Goal: Transaction & Acquisition: Purchase product/service

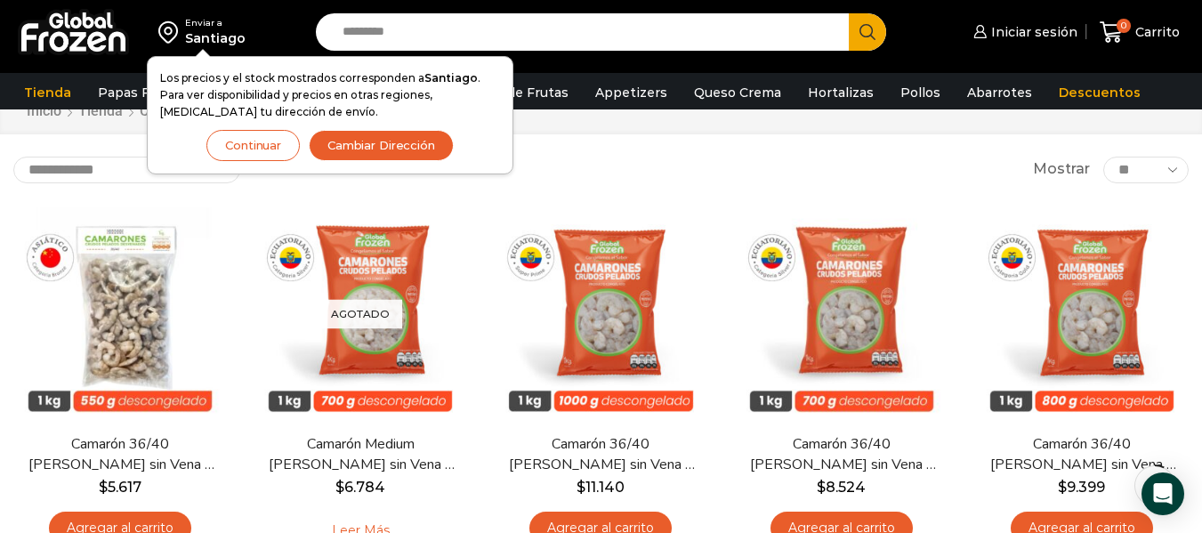
scroll to position [76, 0]
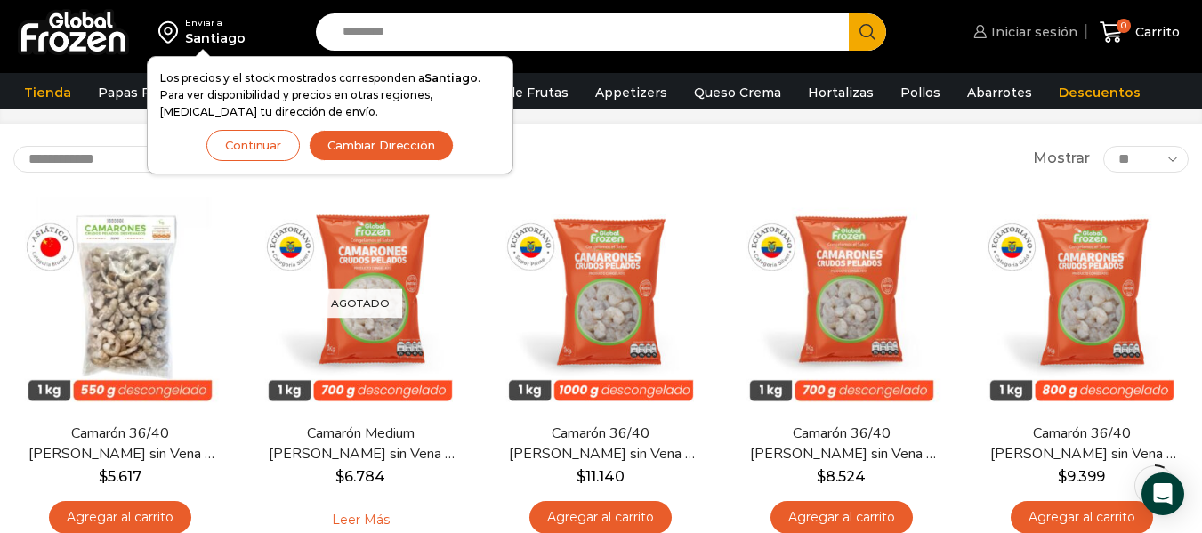
click at [1044, 30] on span "Iniciar sesión" at bounding box center [1031, 32] width 91 height 18
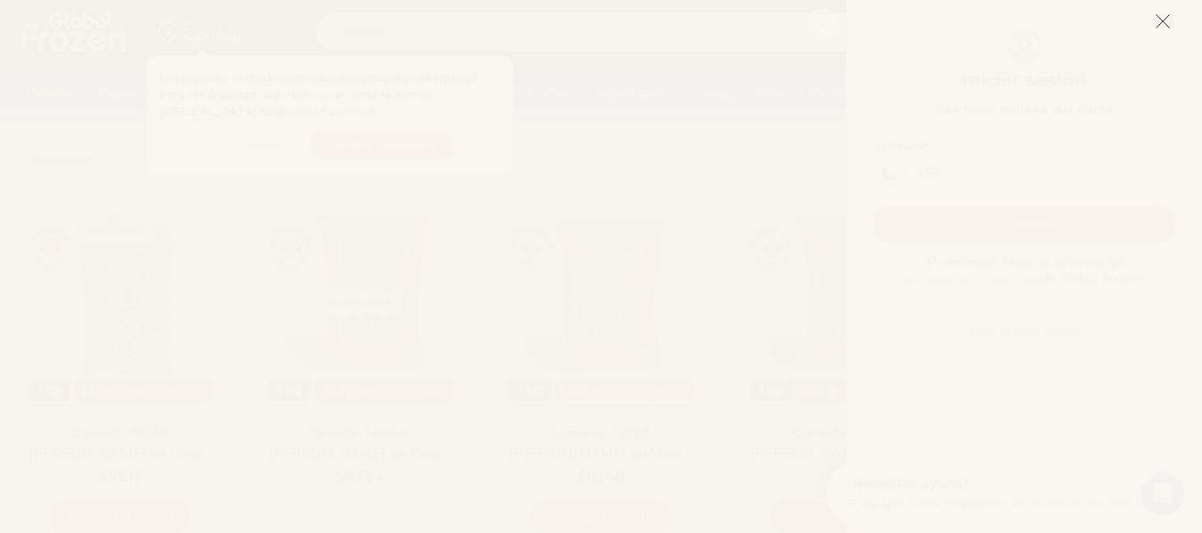
scroll to position [0, 0]
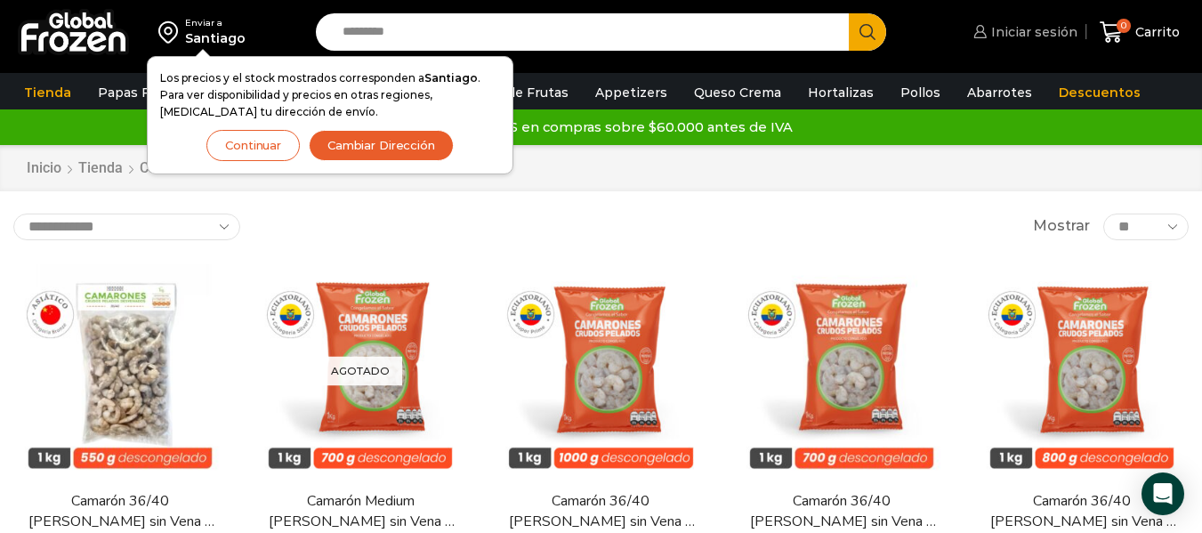
click at [1035, 35] on span "Iniciar sesión" at bounding box center [1031, 32] width 91 height 18
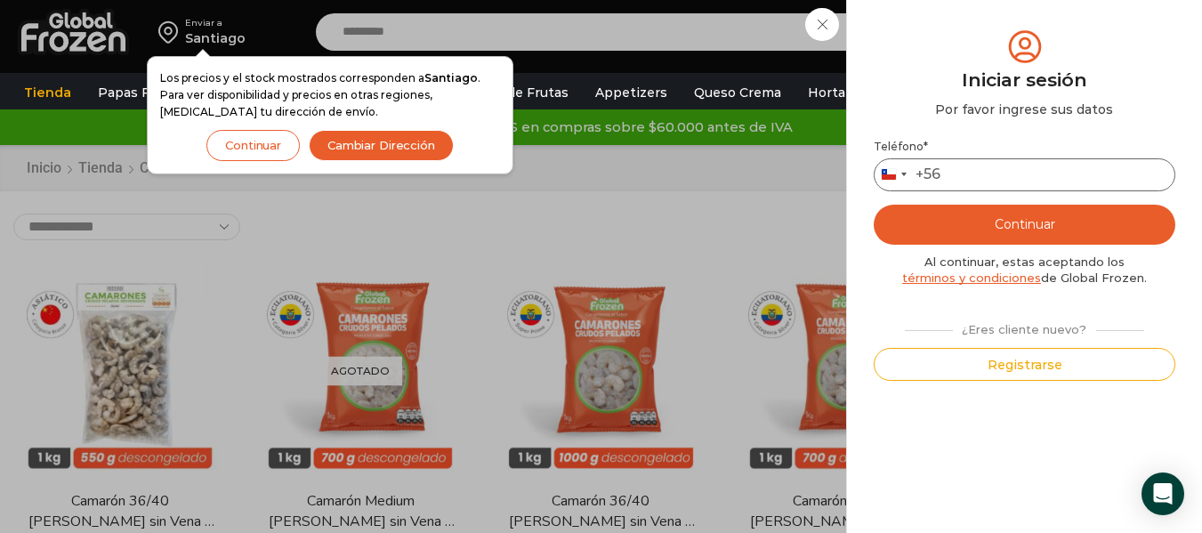
click at [1054, 183] on input "Teléfono *" at bounding box center [1025, 174] width 302 height 33
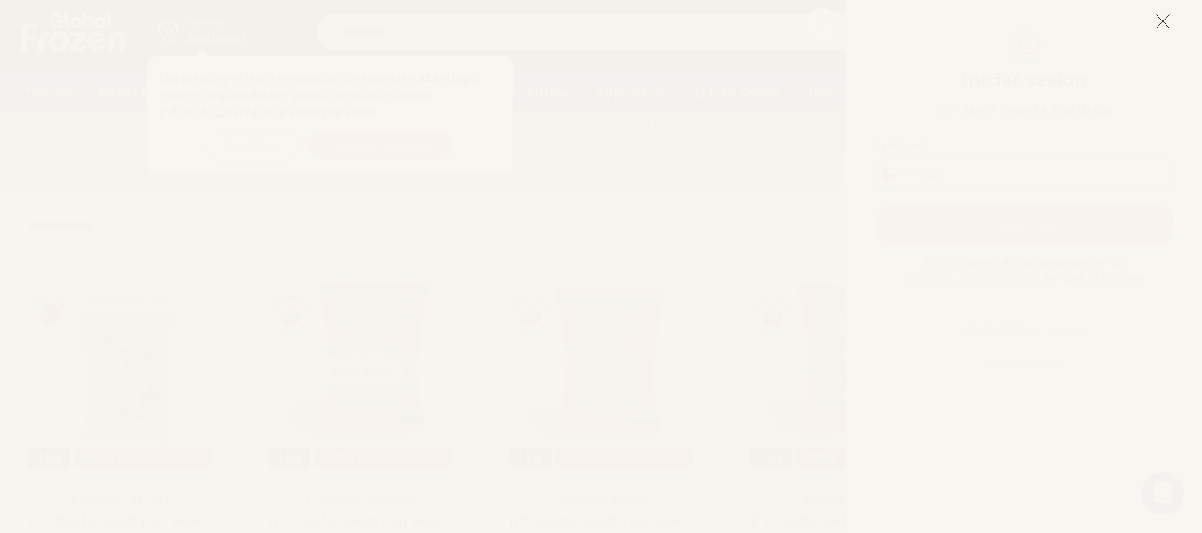
type input "*********"
click at [1165, 24] on line at bounding box center [1162, 21] width 12 height 12
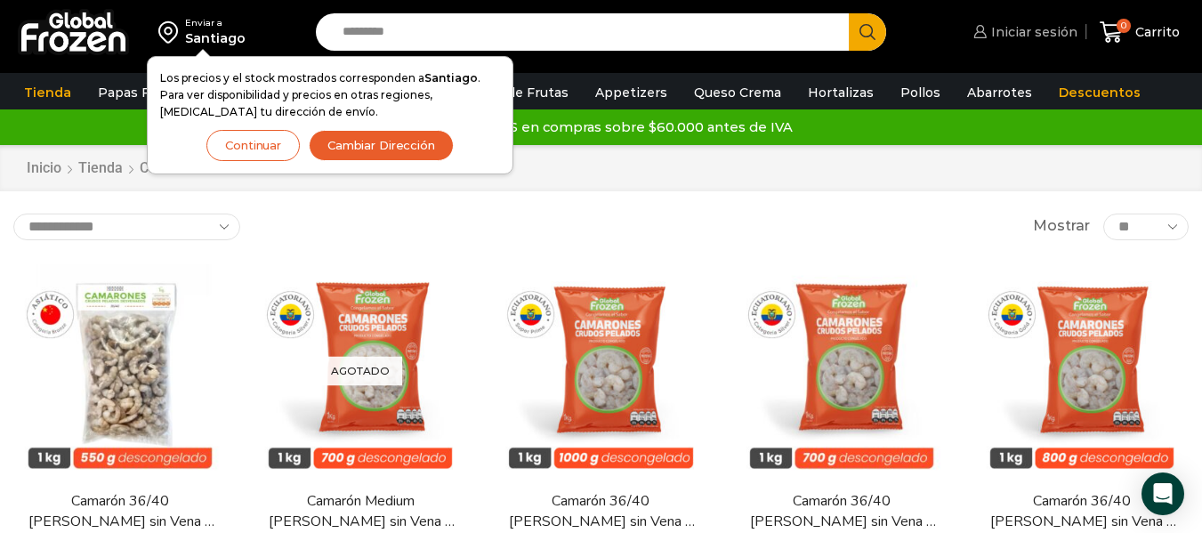
click at [1059, 32] on span "Iniciar sesión" at bounding box center [1031, 32] width 91 height 18
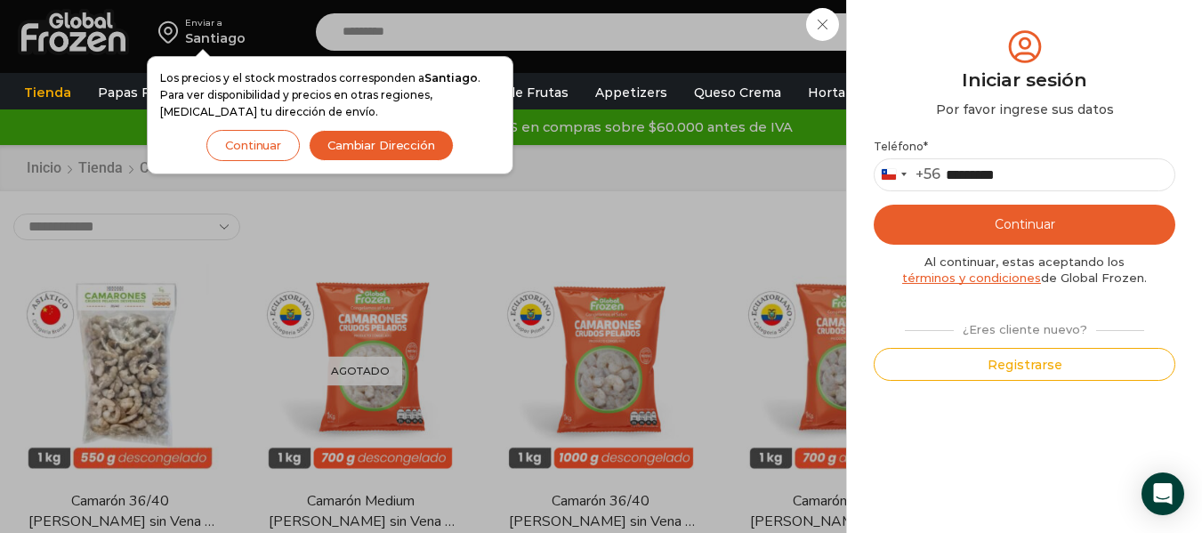
click at [1046, 220] on button "Continuar" at bounding box center [1025, 225] width 302 height 40
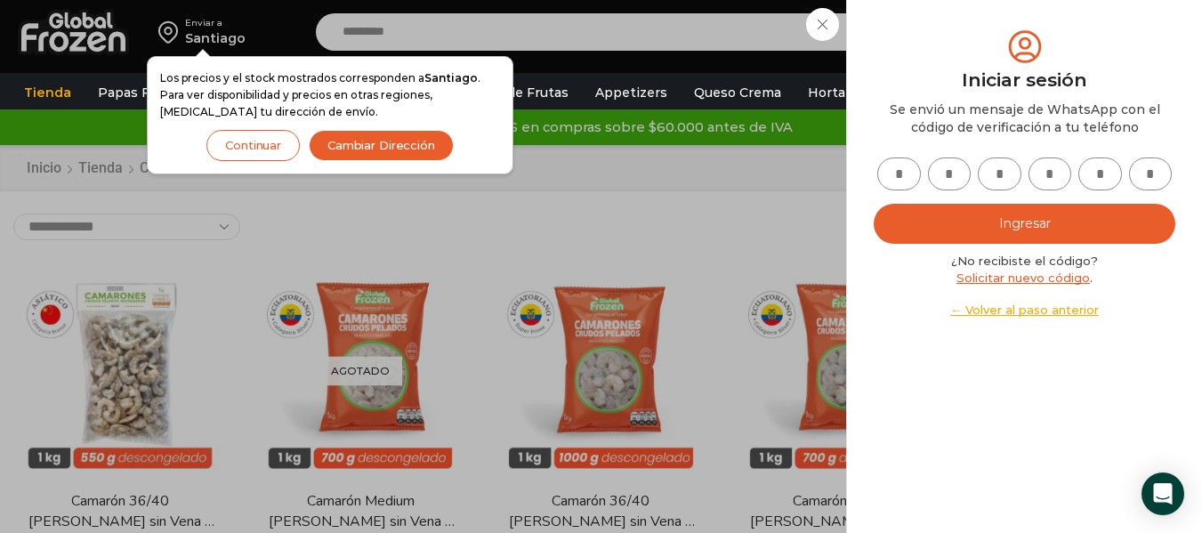
click at [907, 176] on input "text" at bounding box center [899, 173] width 44 height 33
type input "*"
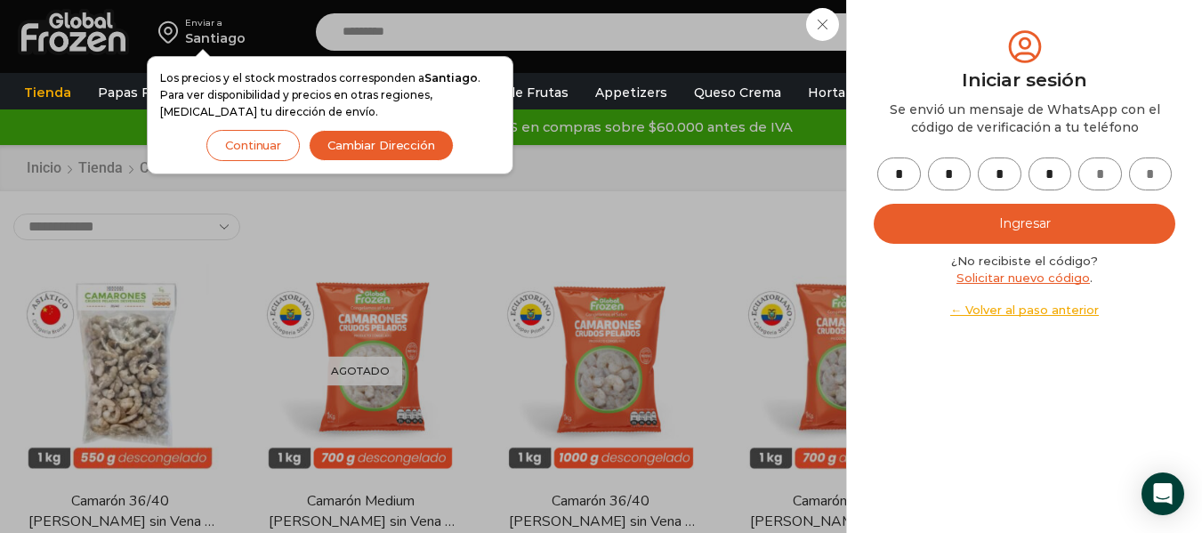
type input "*"
click at [942, 214] on button "Ingresar" at bounding box center [1025, 224] width 302 height 40
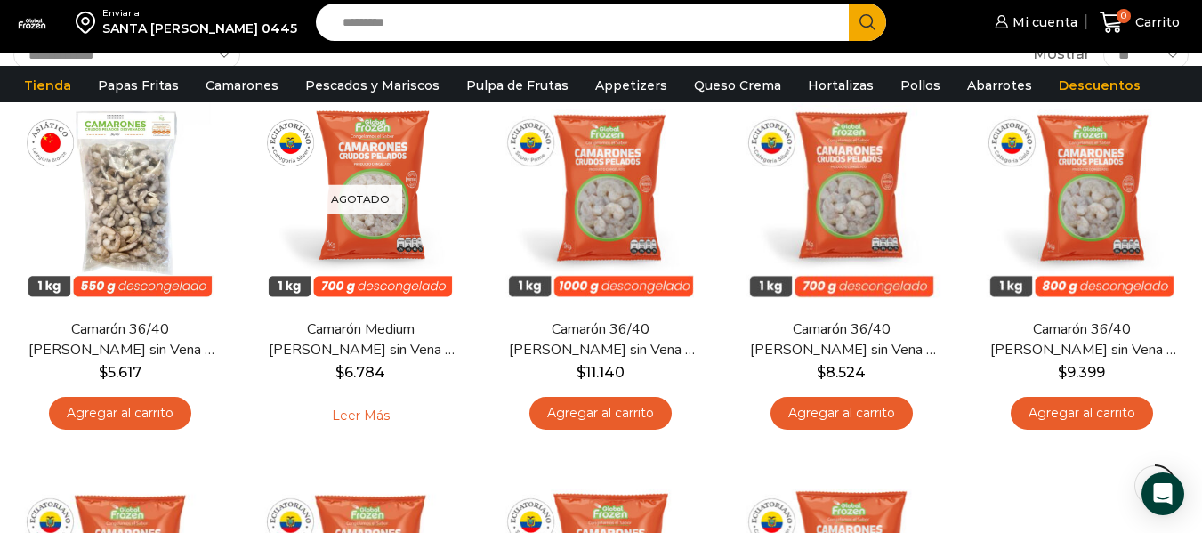
scroll to position [176, 0]
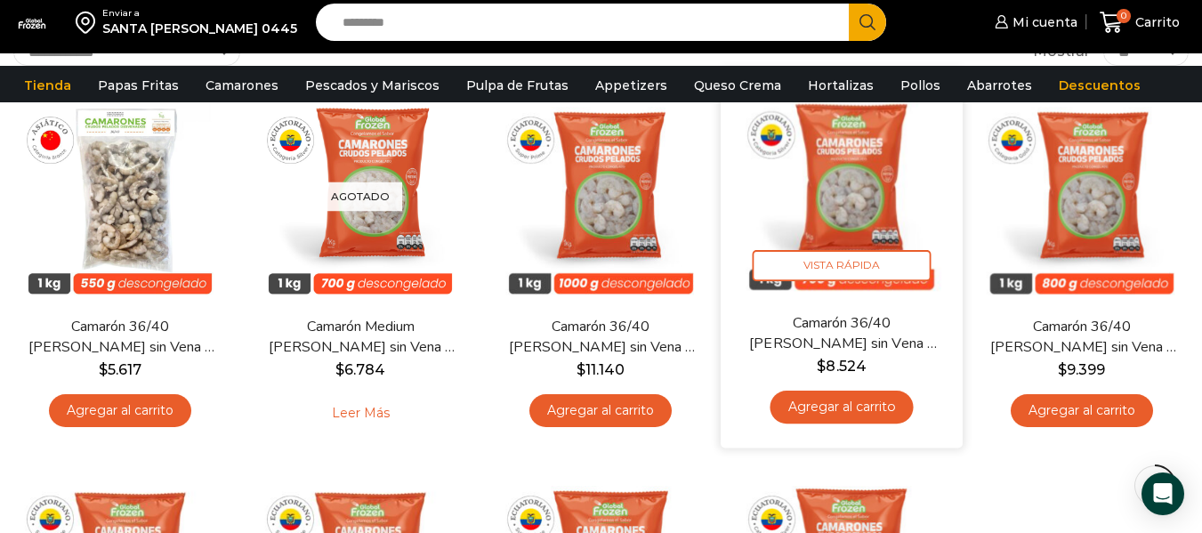
click at [871, 393] on link "Agregar al carrito" at bounding box center [840, 407] width 143 height 33
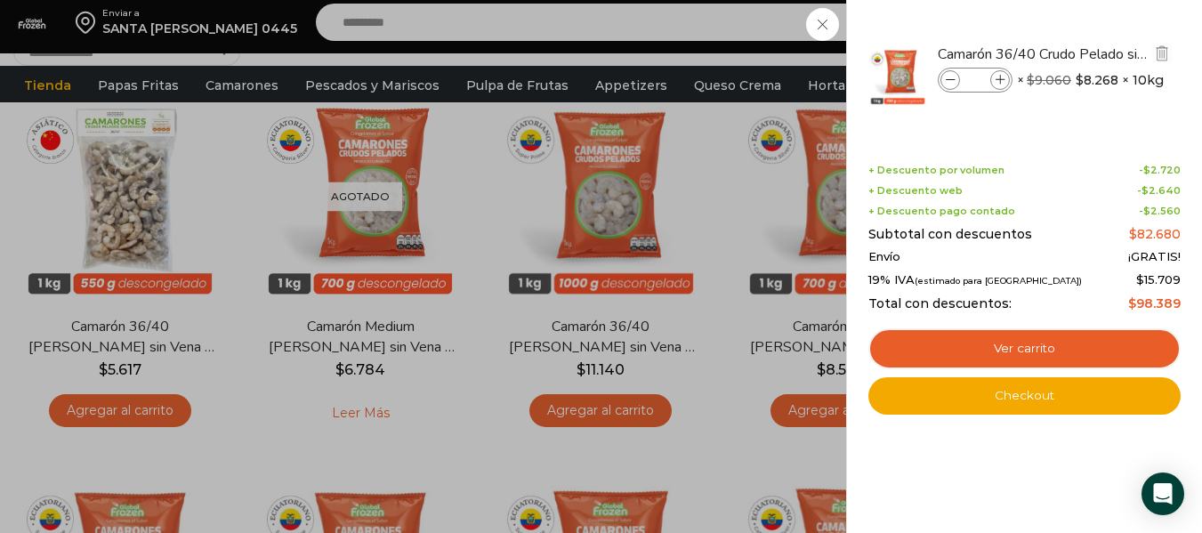
click at [1001, 78] on icon at bounding box center [1000, 81] width 10 height 10
type input "*"
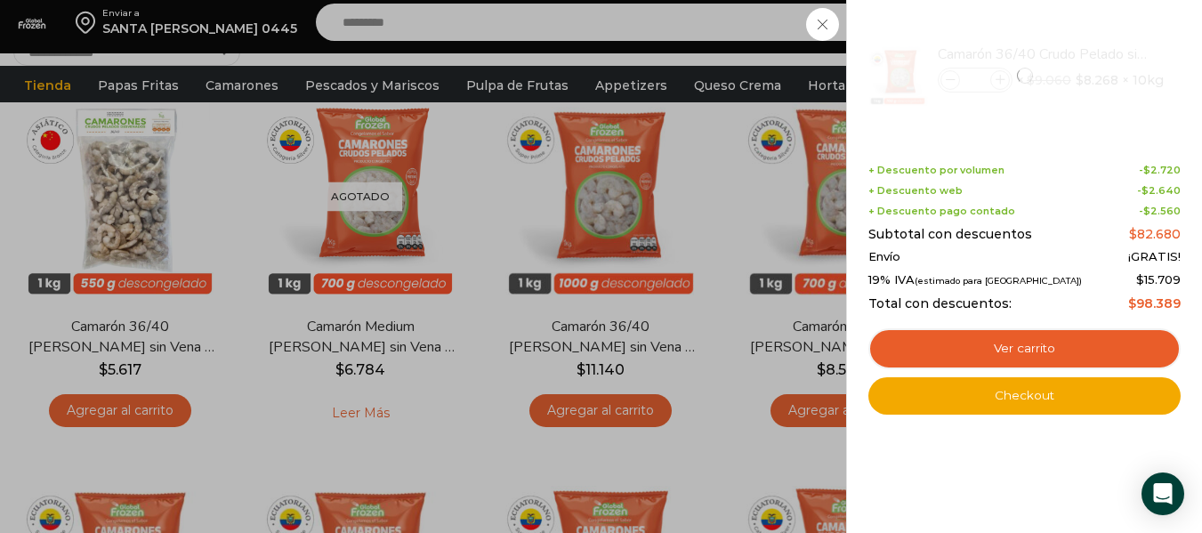
click at [1095, 31] on div "1 Carrito 1 1 Shopping Cart *" at bounding box center [1139, 23] width 89 height 42
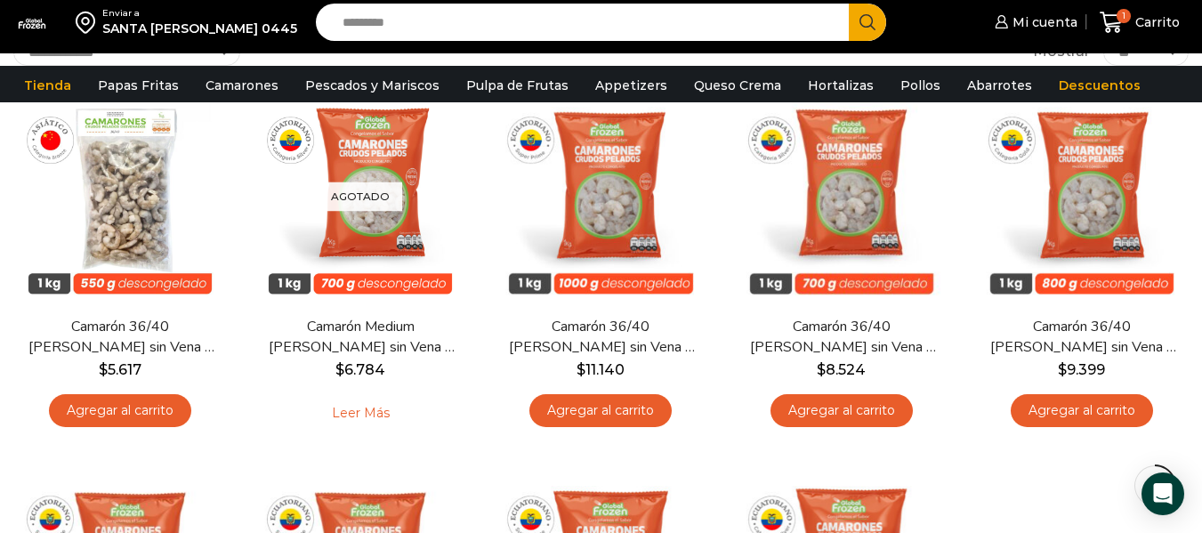
click at [801, 31] on input "Search input" at bounding box center [587, 22] width 506 height 37
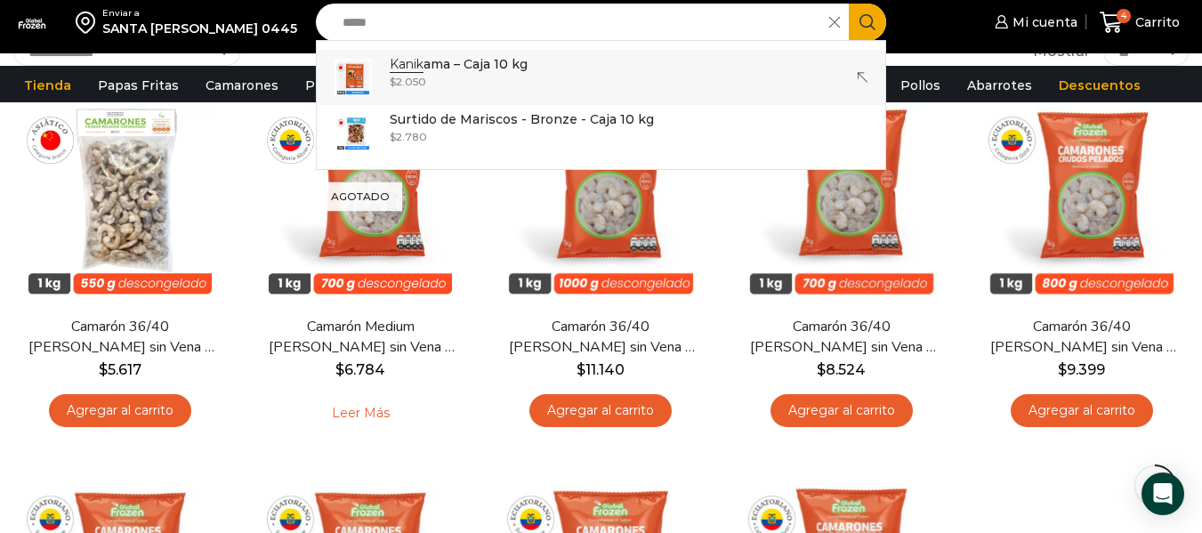
click at [719, 19] on input "*****" at bounding box center [577, 22] width 487 height 37
click at [568, 41] on input "*****" at bounding box center [577, 22] width 487 height 37
type input "********"
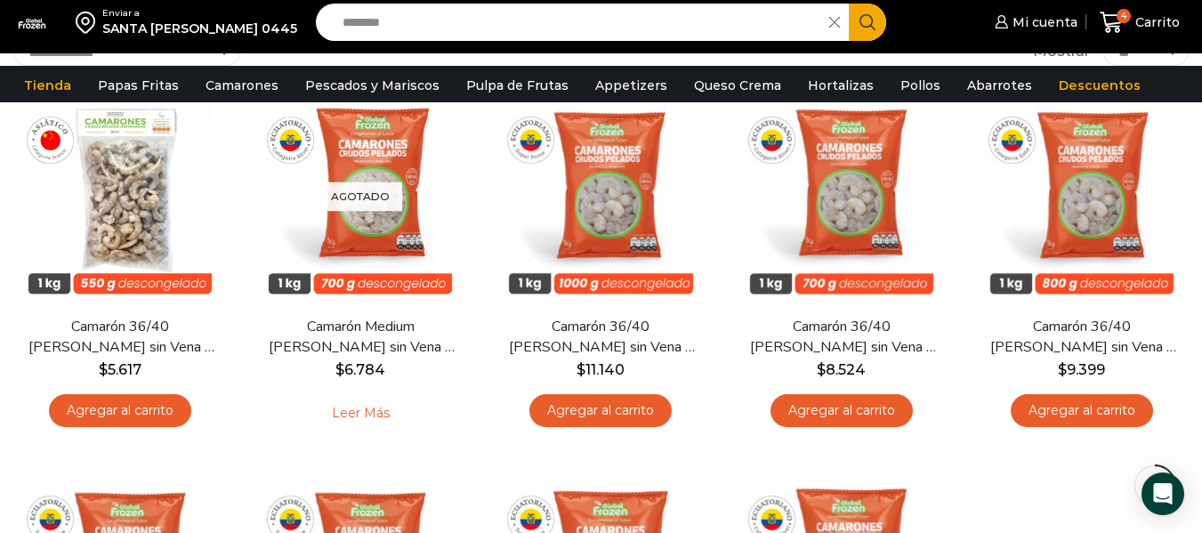
click at [864, 24] on icon "Search button" at bounding box center [867, 22] width 16 height 16
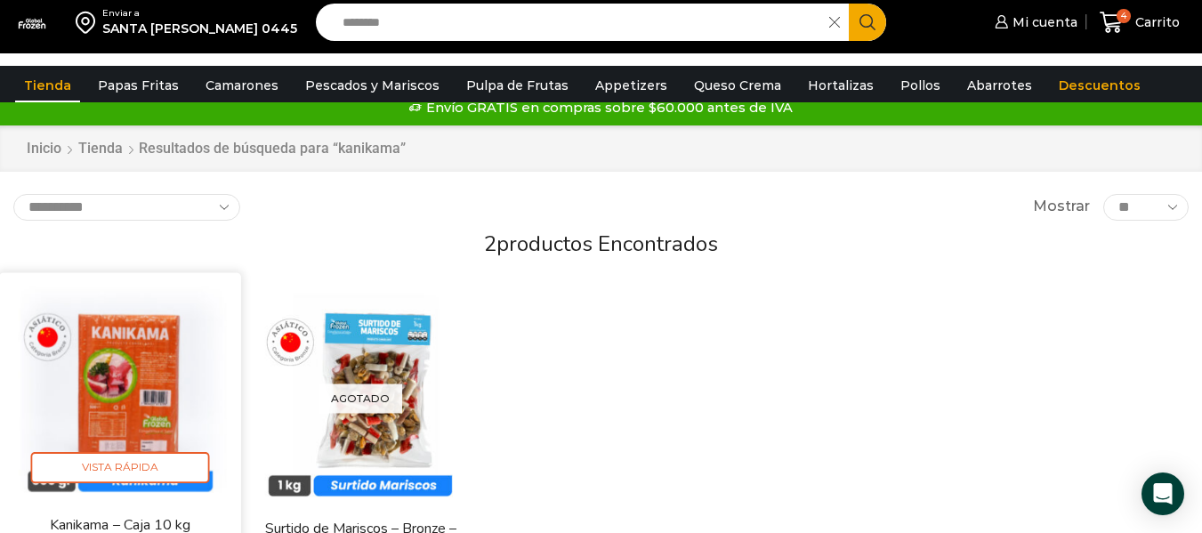
click at [121, 382] on img at bounding box center [119, 393] width 215 height 215
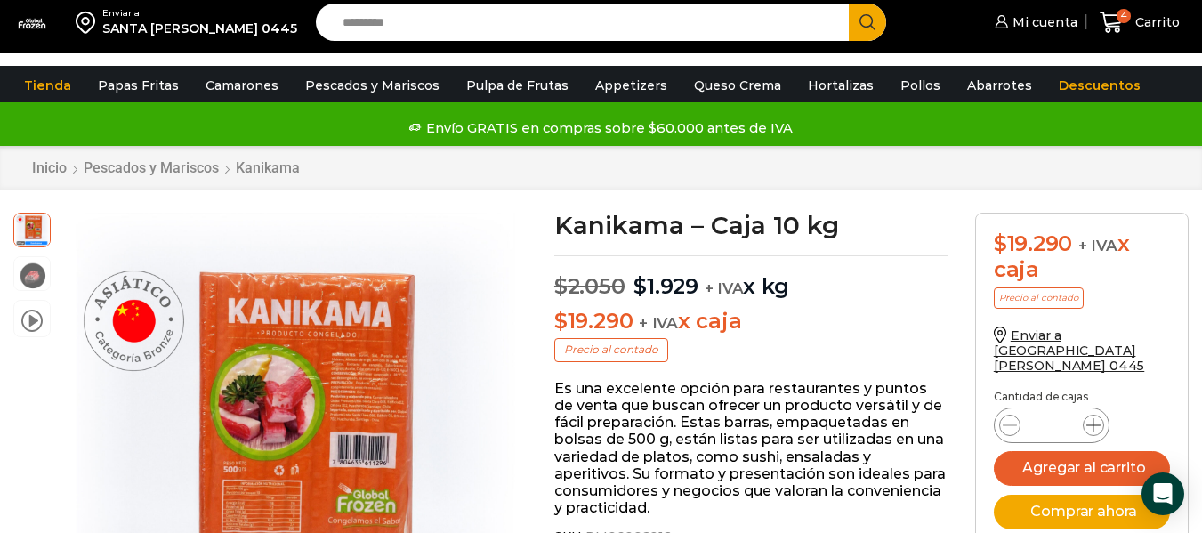
click at [1098, 418] on icon at bounding box center [1093, 425] width 14 height 14
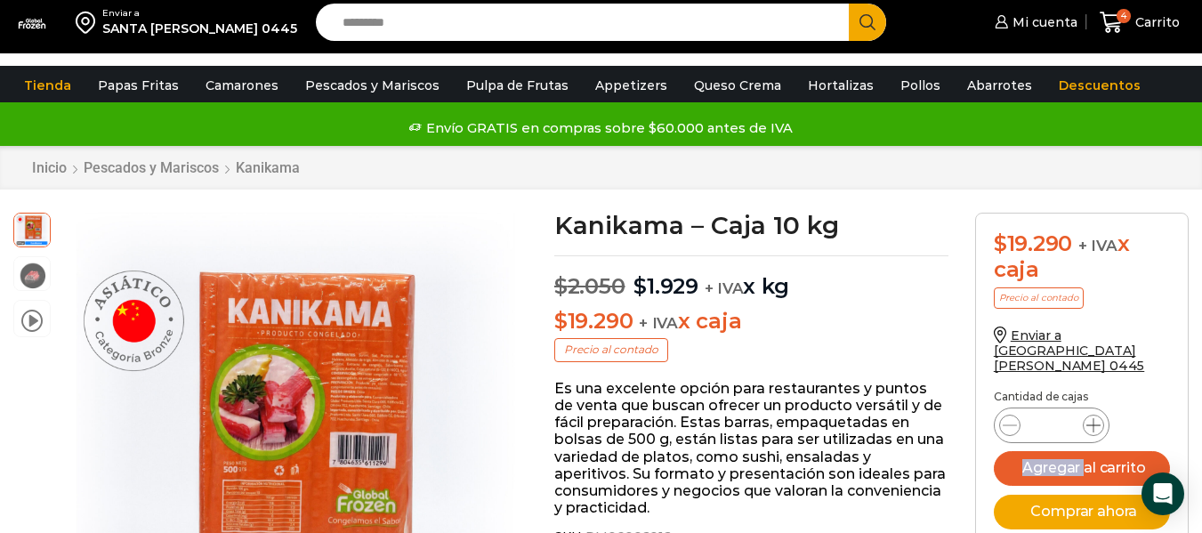
type input "*"
click at [1135, 451] on button "Agregar al carrito" at bounding box center [1082, 468] width 176 height 35
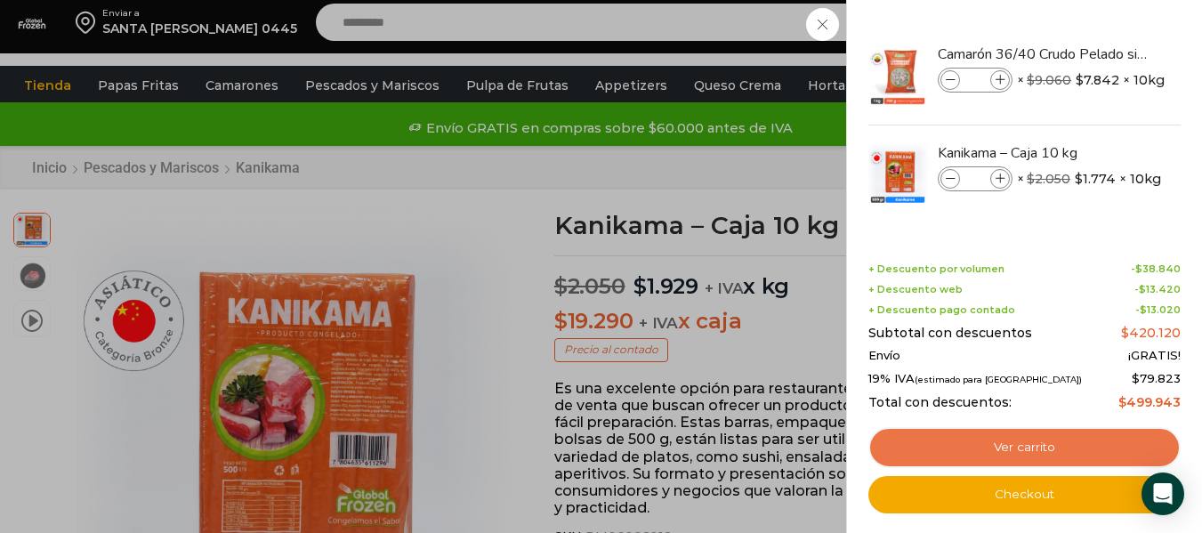
click at [1019, 446] on link "Ver carrito" at bounding box center [1024, 447] width 312 height 41
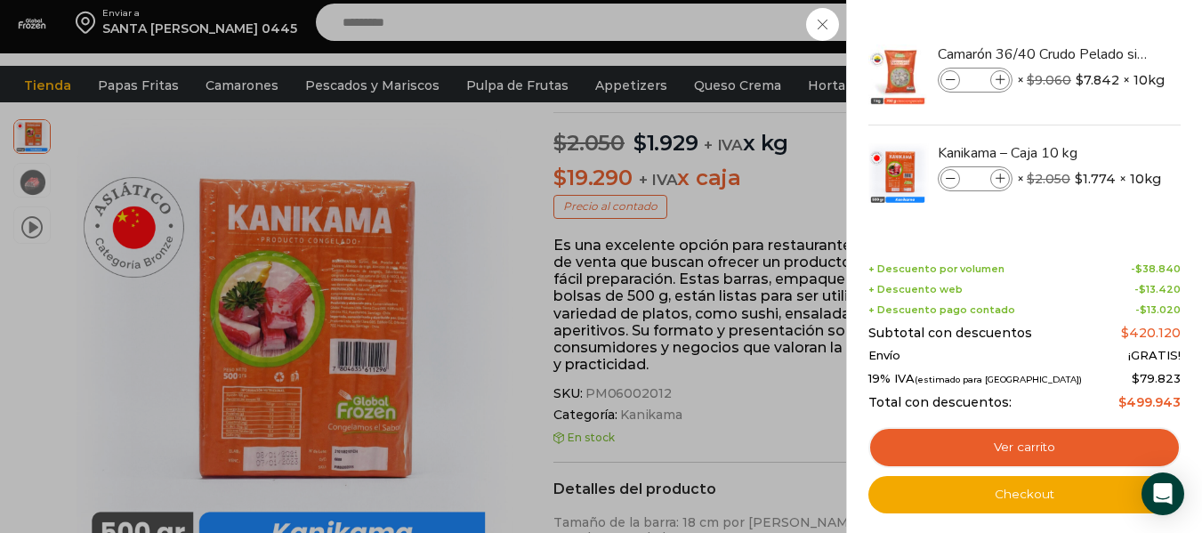
scroll to position [166, 0]
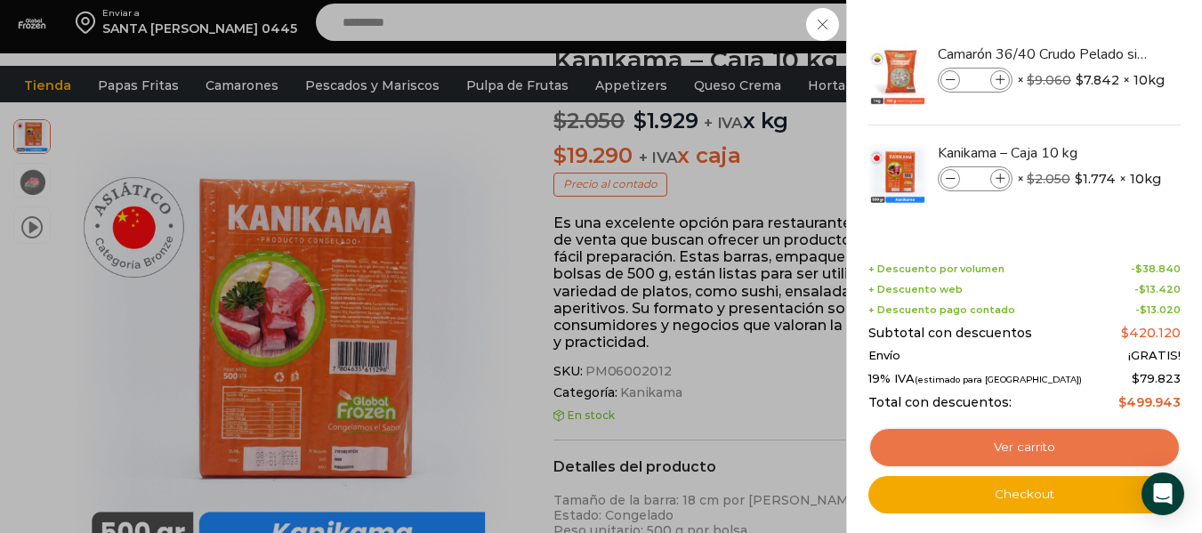
click at [983, 451] on link "Ver carrito" at bounding box center [1024, 447] width 312 height 41
click at [1015, 451] on link "Ver carrito" at bounding box center [1024, 447] width 312 height 41
click at [1032, 445] on link "Ver carrito" at bounding box center [1024, 447] width 312 height 41
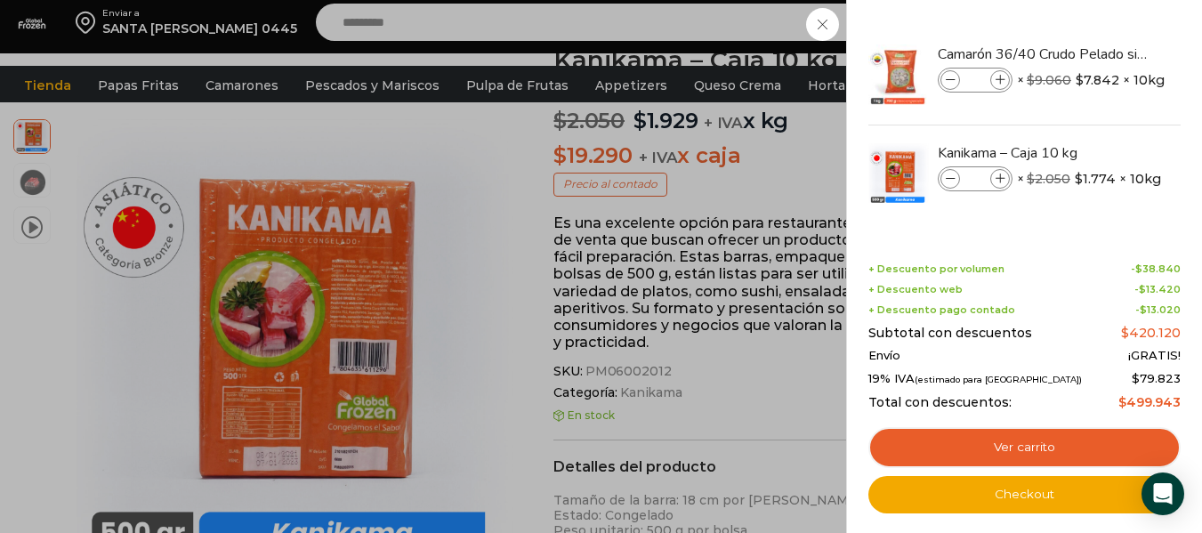
click at [1095, 44] on div "10 Carrito 10 10 Shopping Cart *" at bounding box center [1139, 23] width 89 height 42
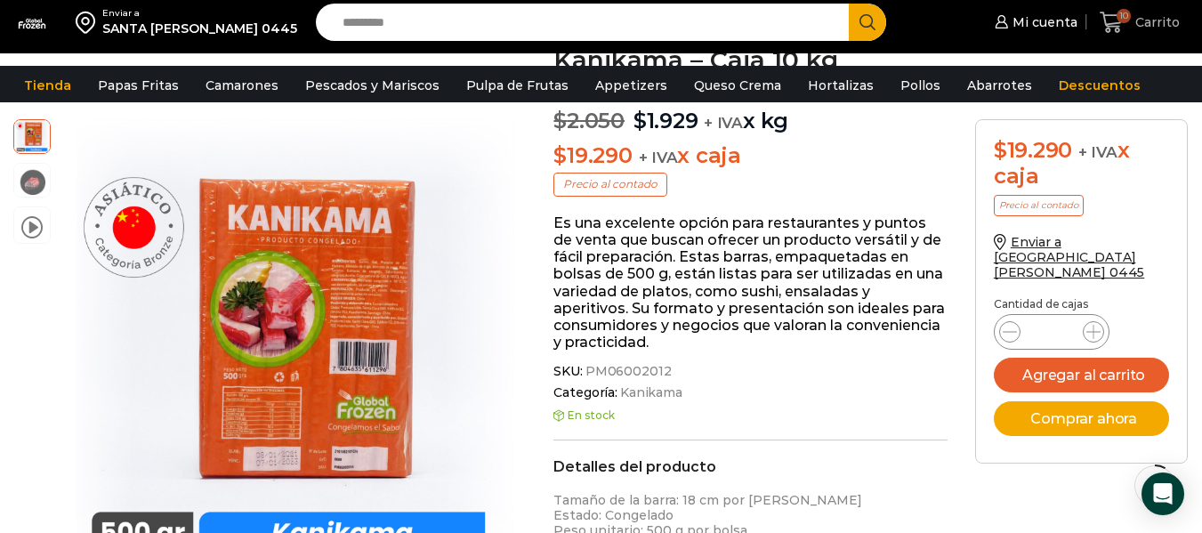
click at [1160, 28] on span "Carrito" at bounding box center [1155, 22] width 49 height 18
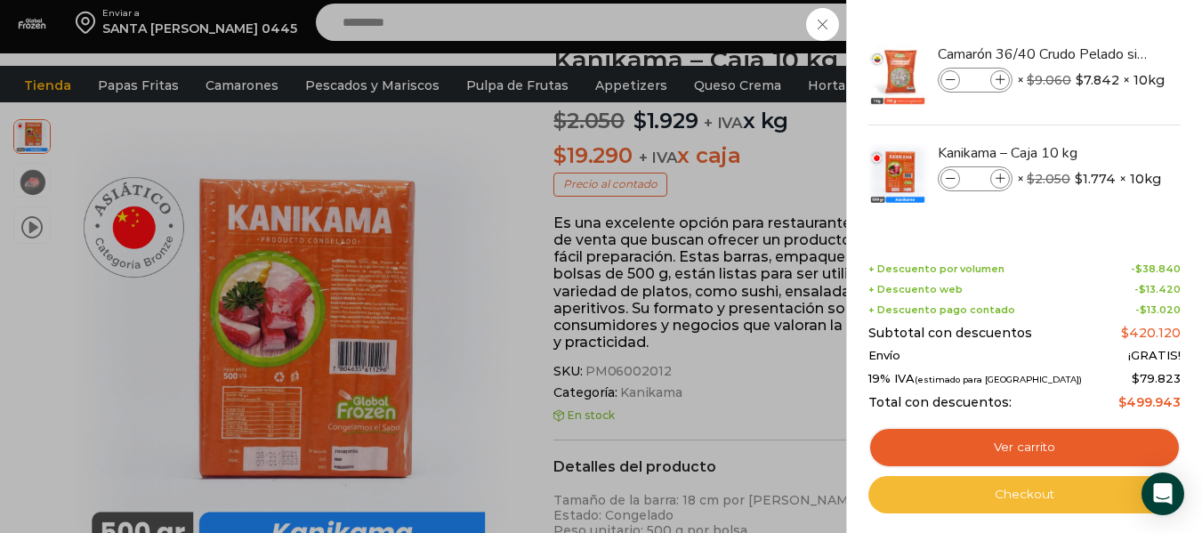
click at [1051, 500] on link "Checkout" at bounding box center [1024, 494] width 312 height 37
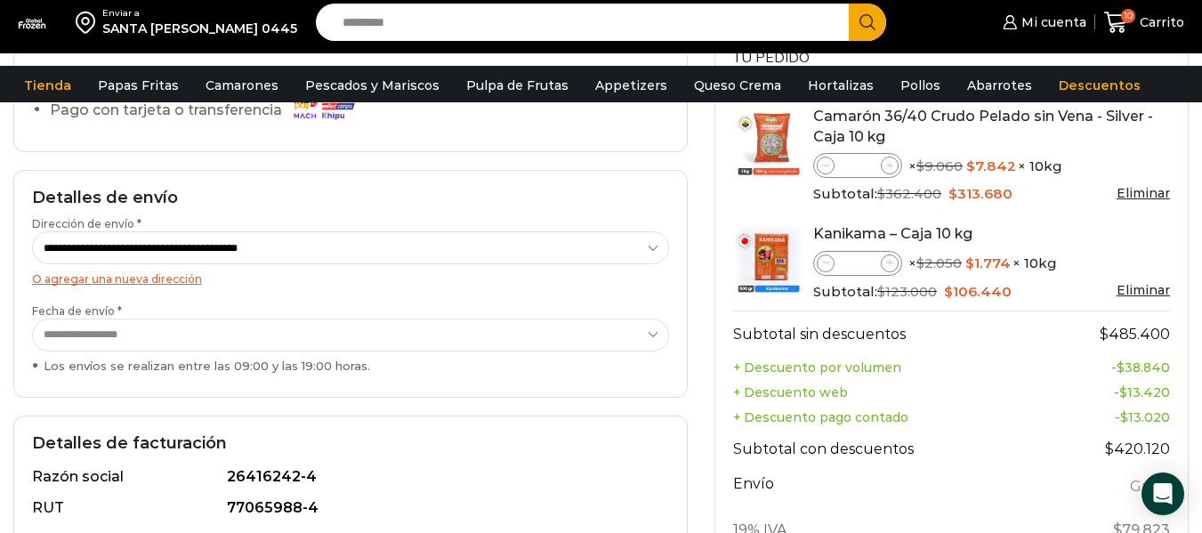
scroll to position [210, 0]
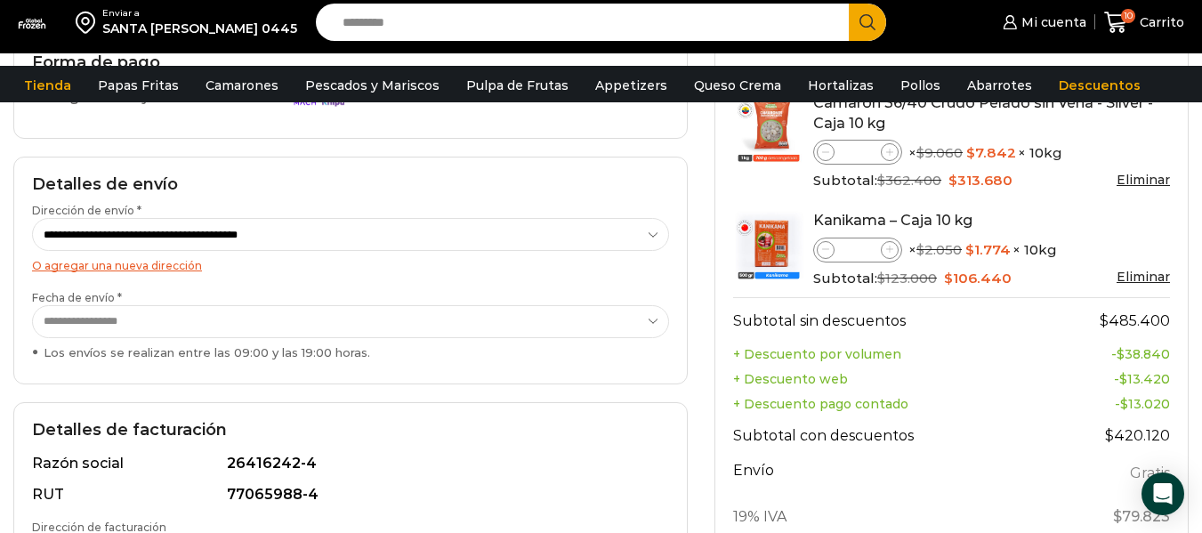
click at [643, 235] on select "**********" at bounding box center [350, 234] width 637 height 33
click at [32, 218] on select "**********" at bounding box center [350, 234] width 637 height 33
select select "*"
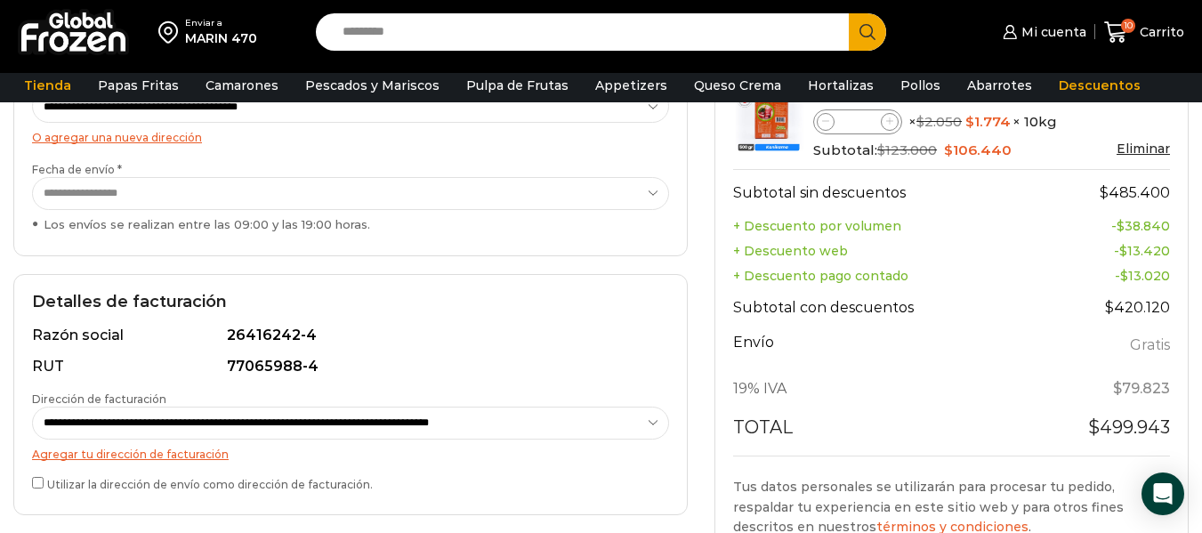
scroll to position [341, 0]
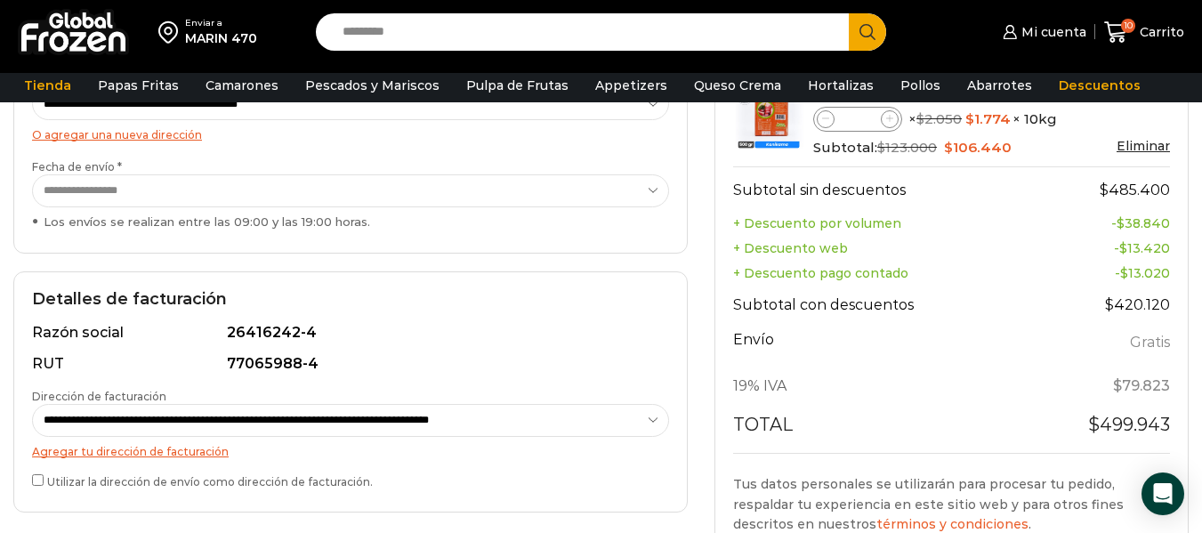
click at [653, 184] on select "**********" at bounding box center [350, 190] width 637 height 33
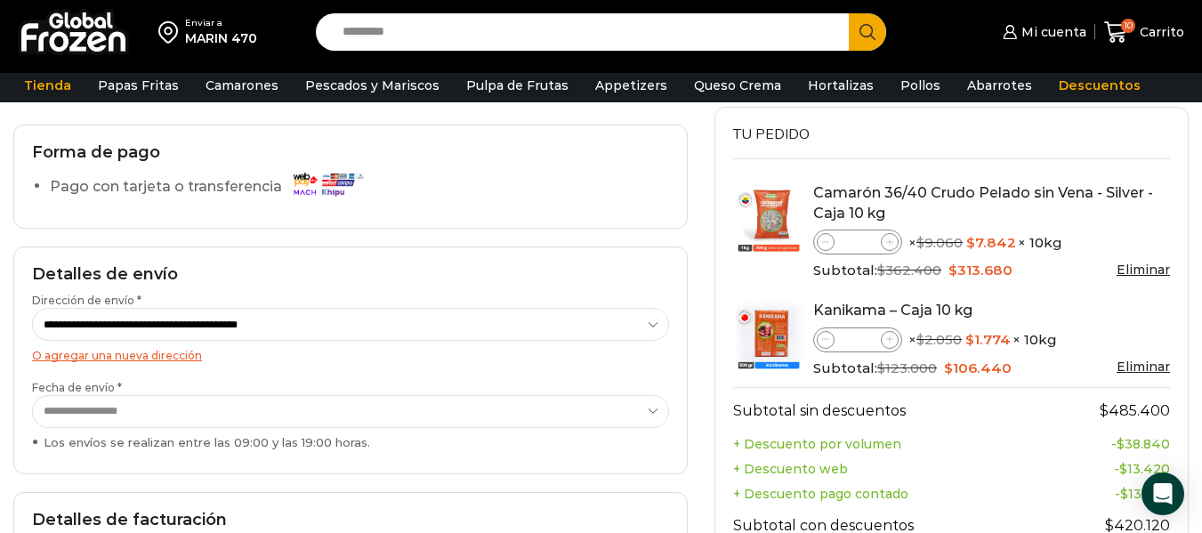
scroll to position [123, 0]
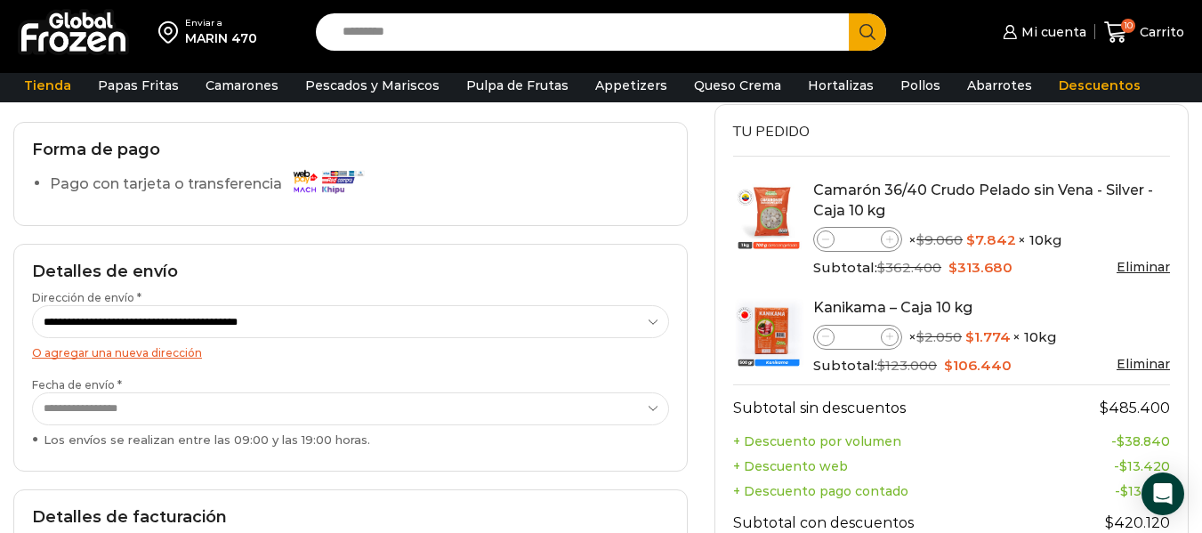
click at [882, 241] on span at bounding box center [890, 239] width 18 height 18
type input "*"
click at [891, 332] on span at bounding box center [890, 337] width 18 height 18
type input "*"
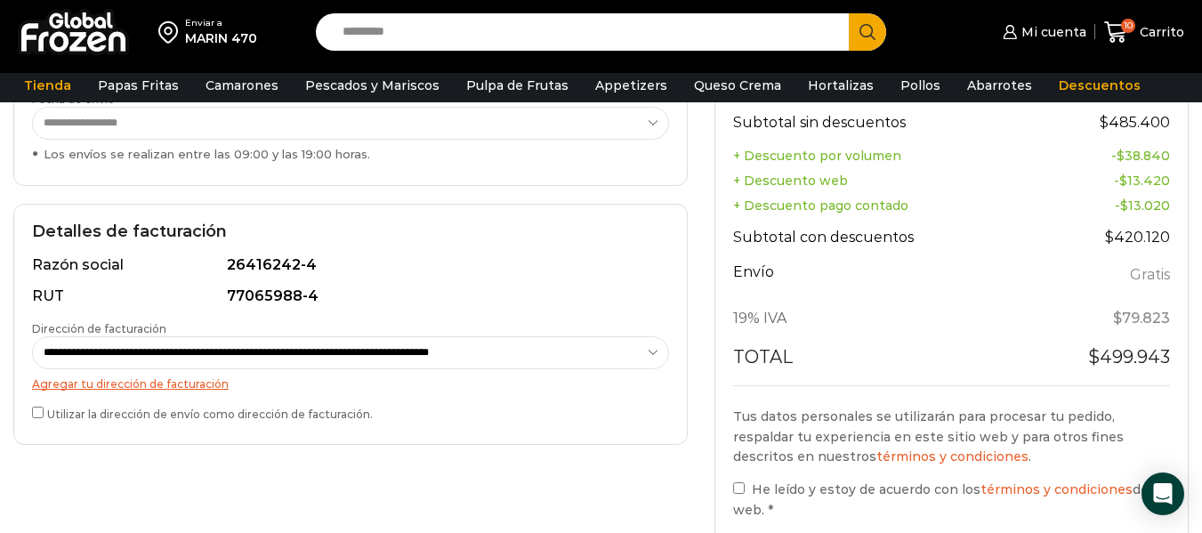
scroll to position [0, 0]
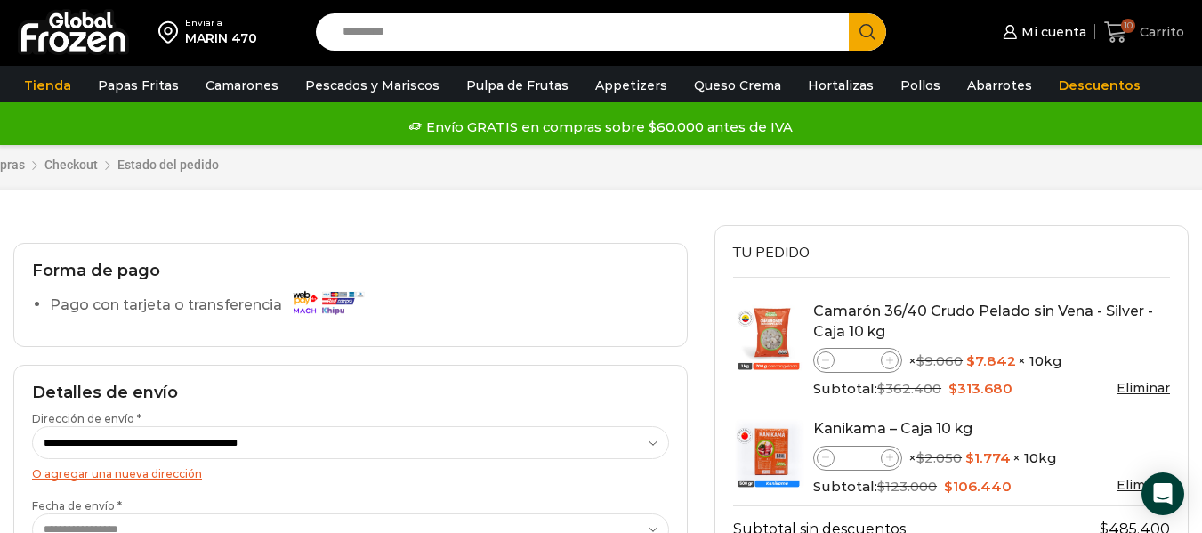
click at [1147, 17] on link "10 Carrito" at bounding box center [1144, 33] width 80 height 42
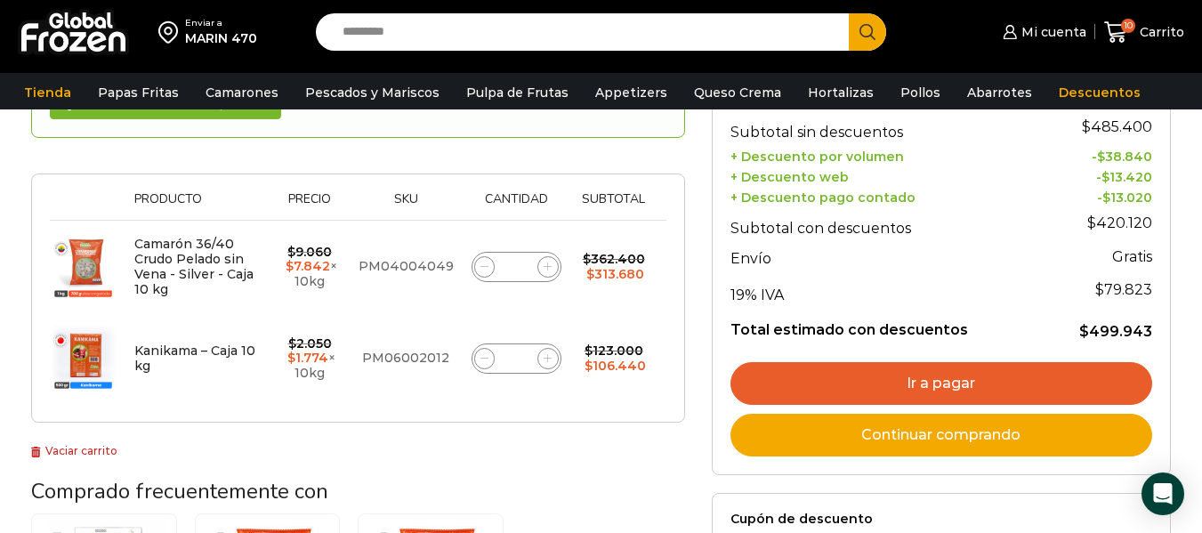
drag, startPoint x: 1207, startPoint y: 55, endPoint x: 1199, endPoint y: 142, distance: 87.5
click at [1199, 142] on html "WordPress WooCommerce Themes Enviar a MARIN 470 Search input Search Mi cuenta" at bounding box center [601, 498] width 1202 height 1472
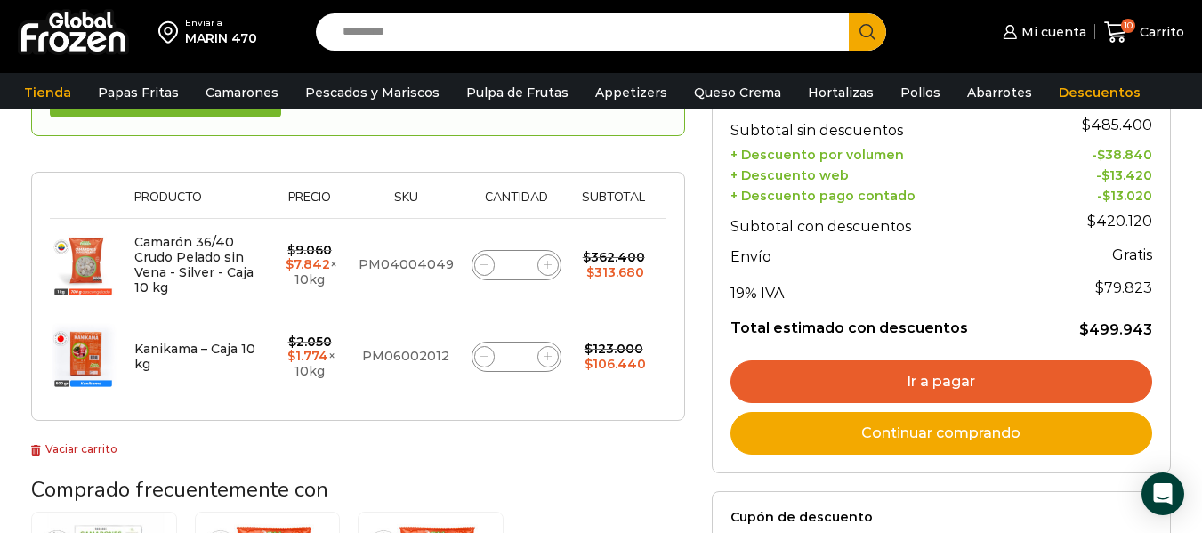
click at [548, 261] on icon at bounding box center [548, 265] width 8 height 8
type input "*"
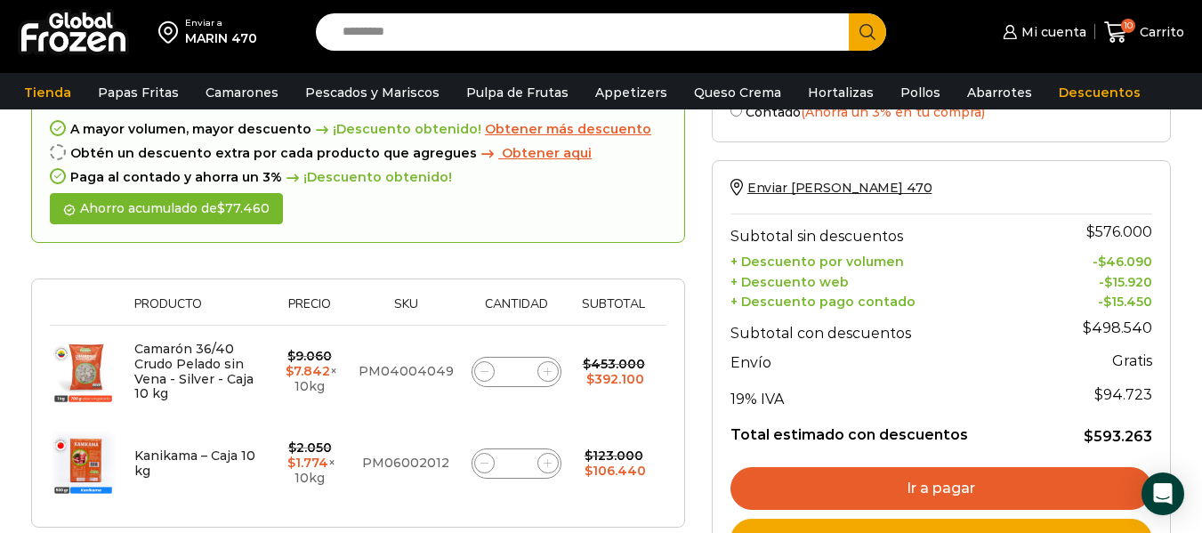
scroll to position [259, 0]
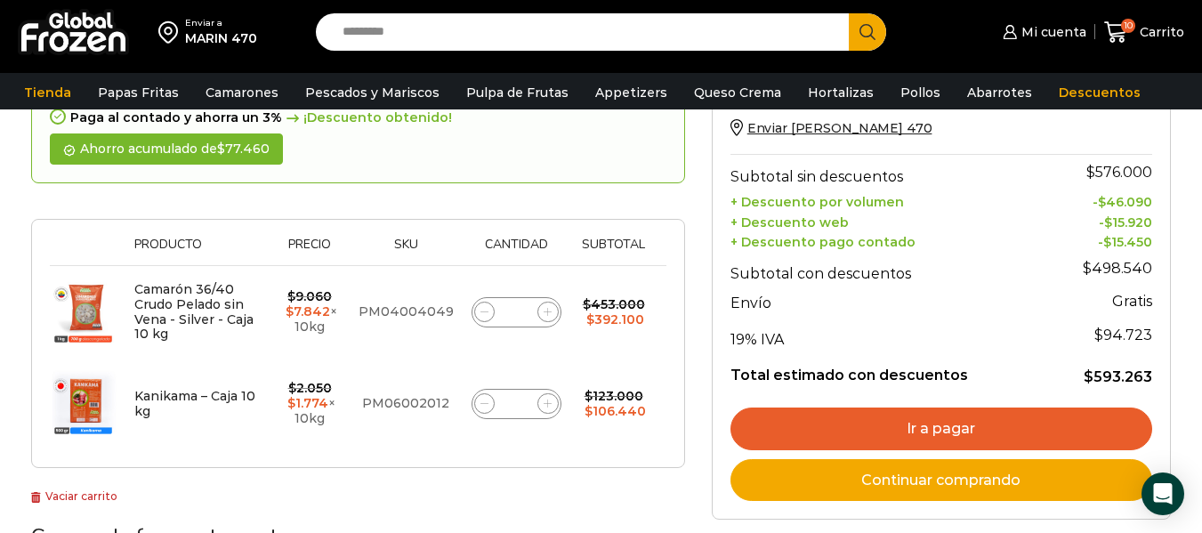
click at [555, 402] on span at bounding box center [547, 403] width 21 height 21
type input "*"
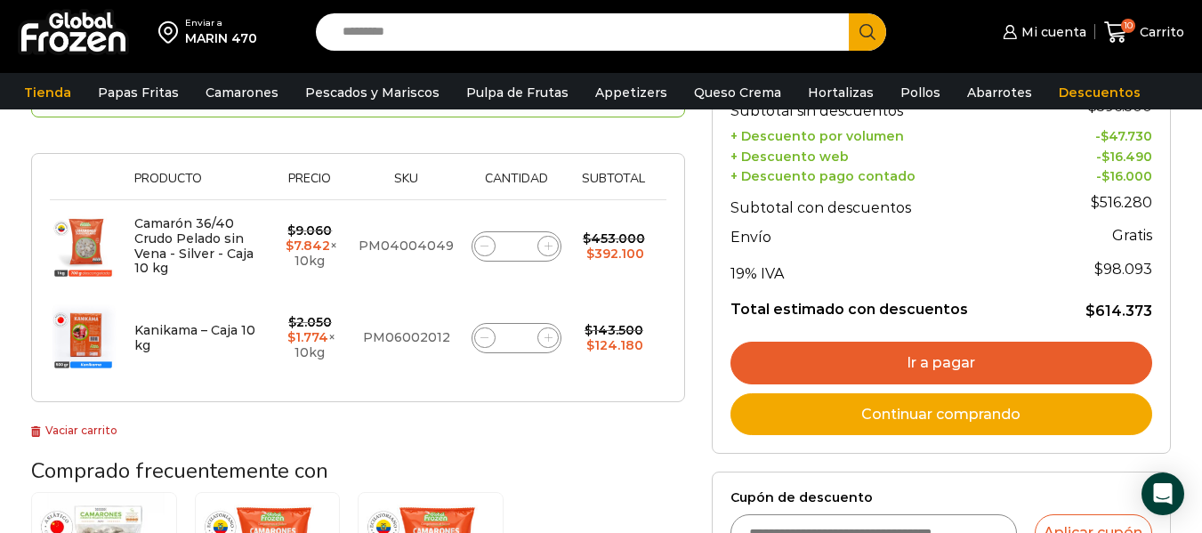
scroll to position [313, 0]
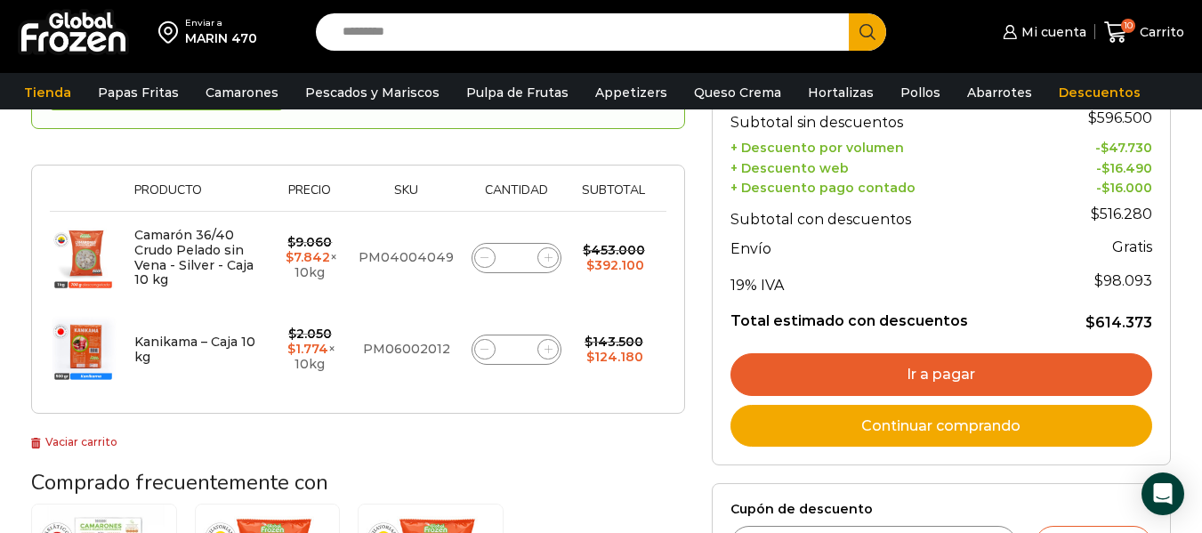
click at [491, 255] on span at bounding box center [484, 257] width 21 height 21
type input "*"
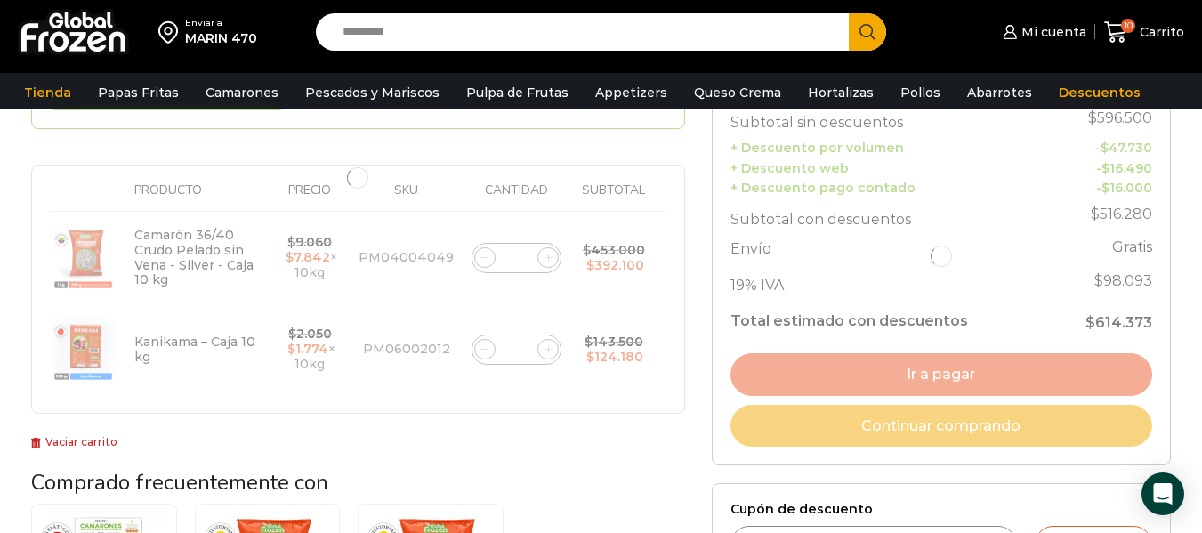
click at [479, 353] on div at bounding box center [358, 178] width 654 height 471
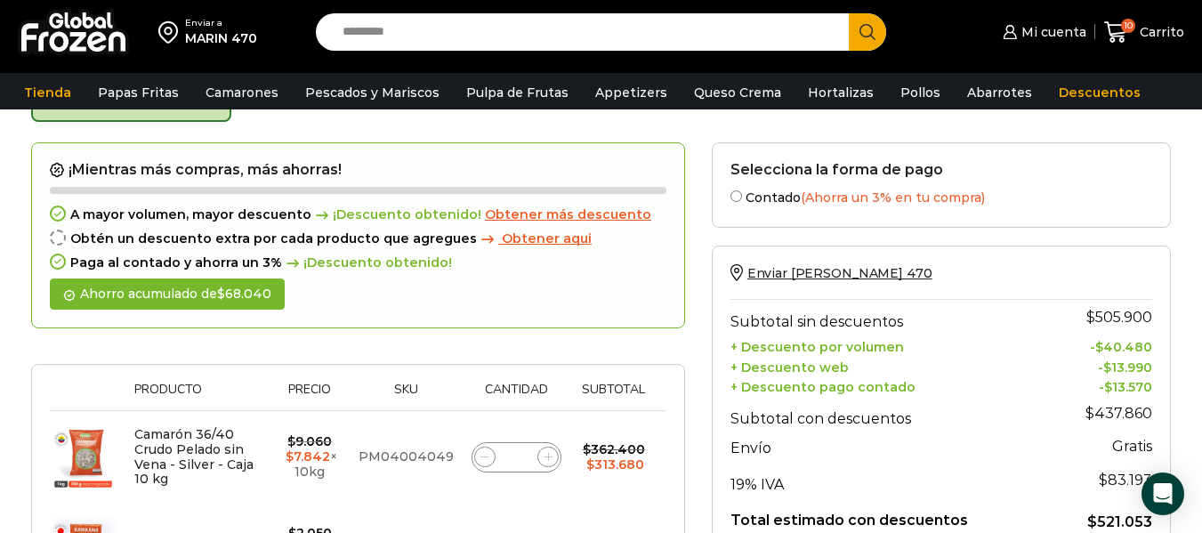
scroll to position [101, 0]
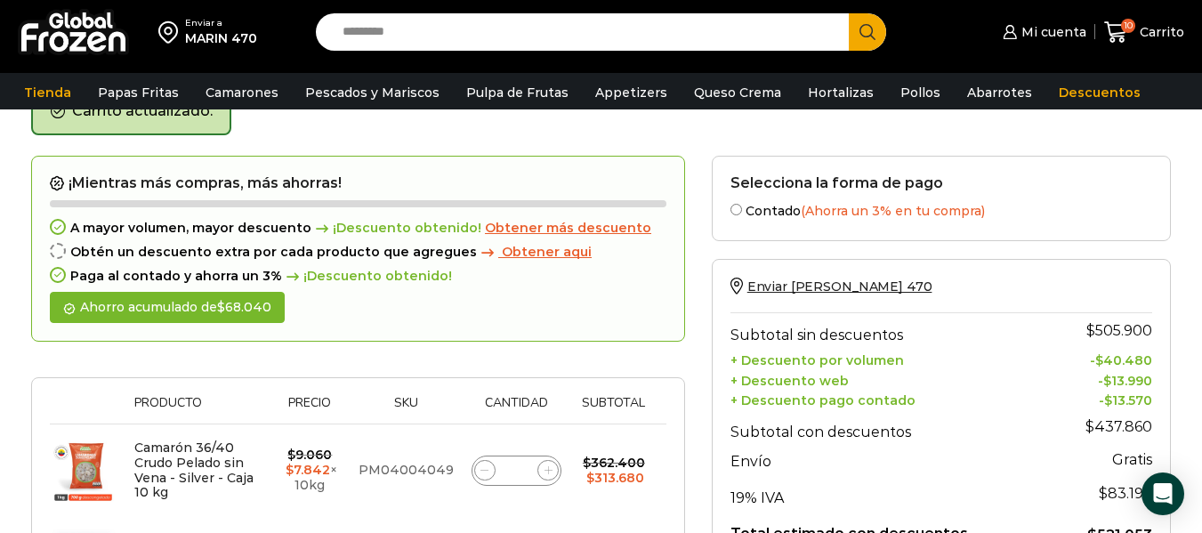
click at [550, 472] on icon at bounding box center [548, 470] width 8 height 8
type input "*"
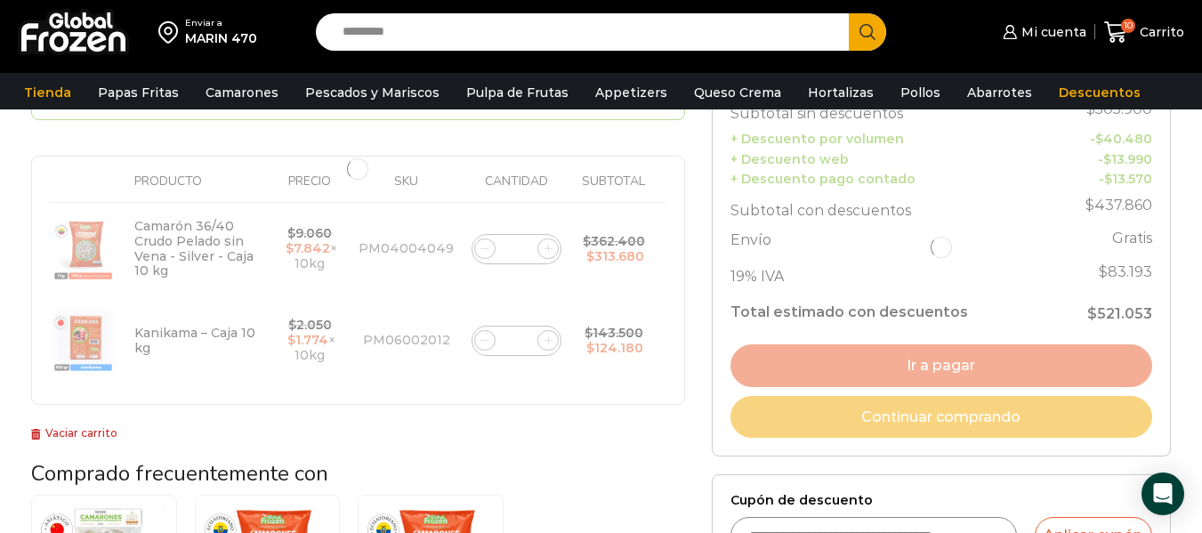
scroll to position [325, 0]
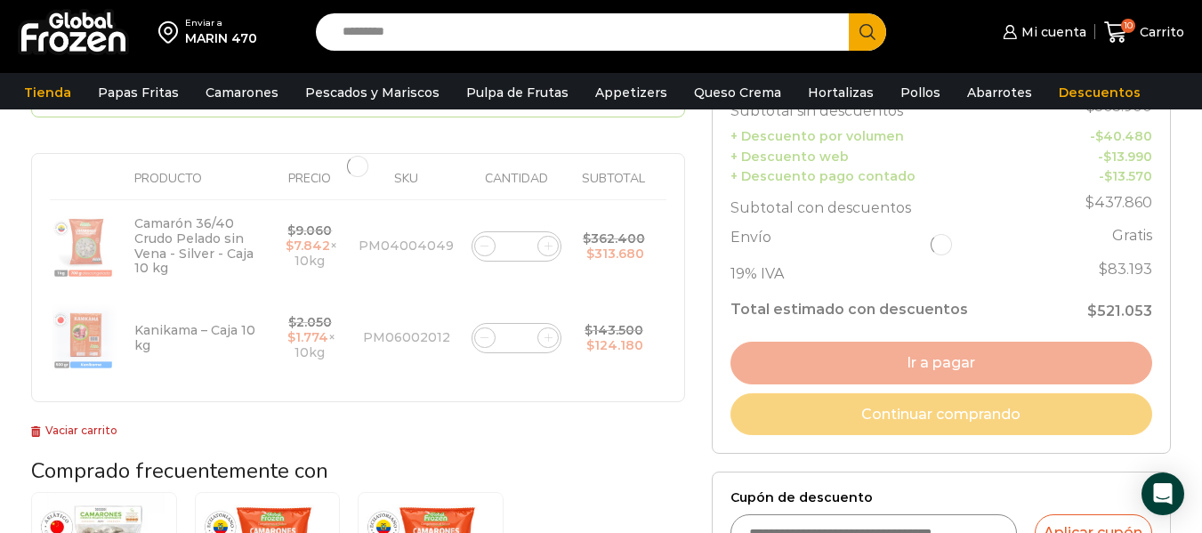
click at [486, 338] on div at bounding box center [358, 167] width 654 height 471
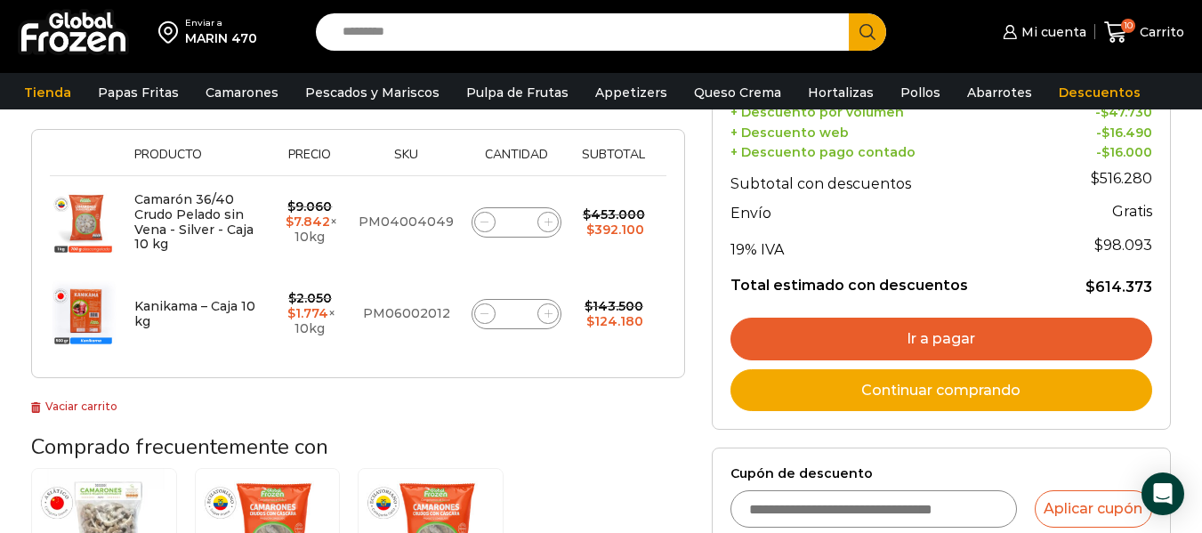
scroll to position [357, 0]
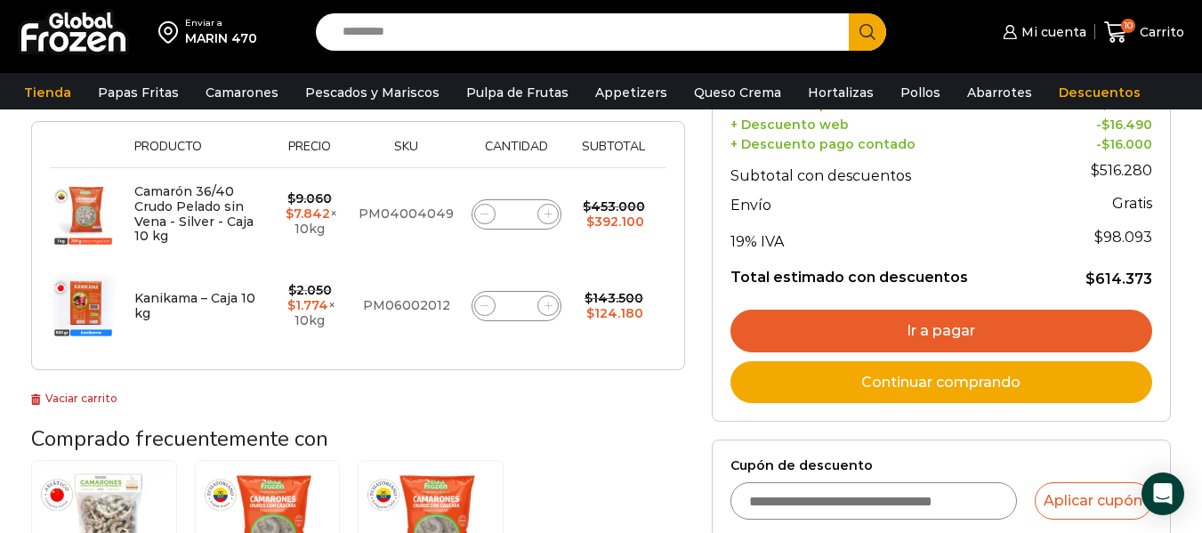
click at [1043, 328] on link "Ir a pagar" at bounding box center [941, 331] width 422 height 43
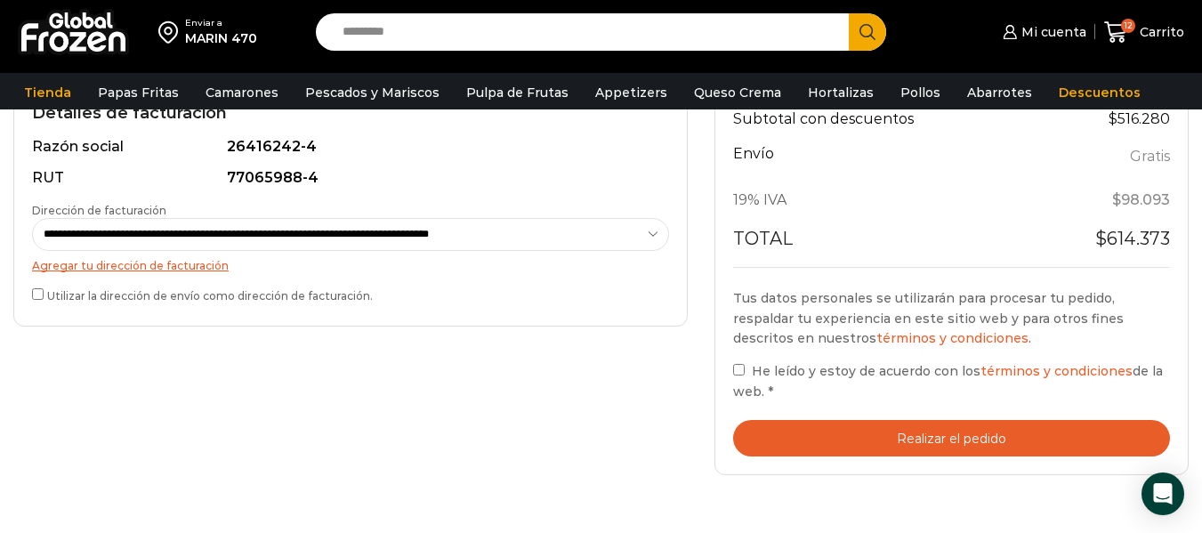
scroll to position [582, 0]
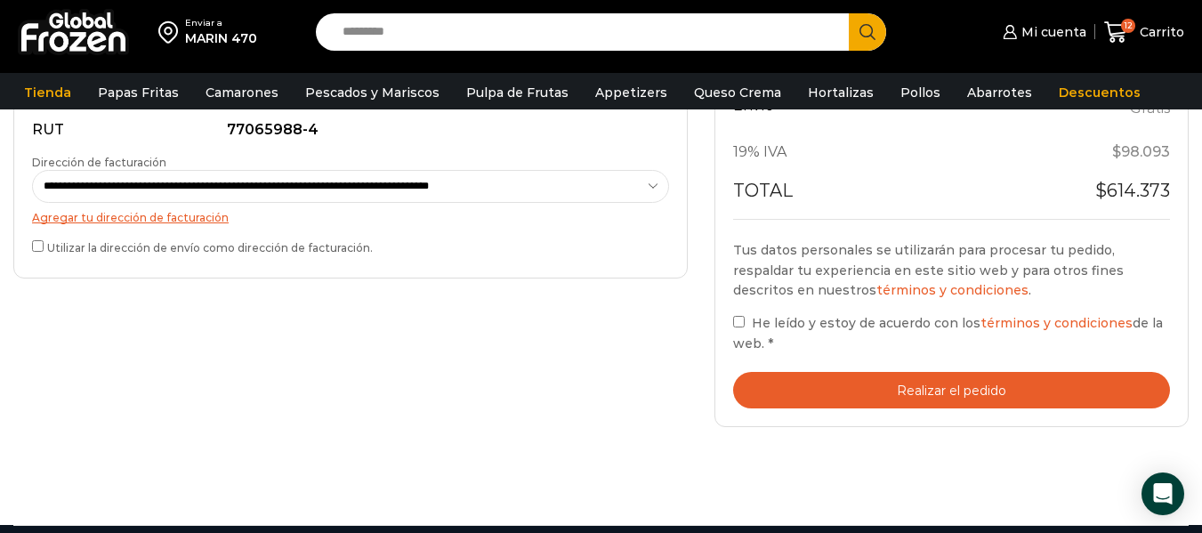
click at [810, 389] on button "Realizar el pedido" at bounding box center [951, 390] width 437 height 36
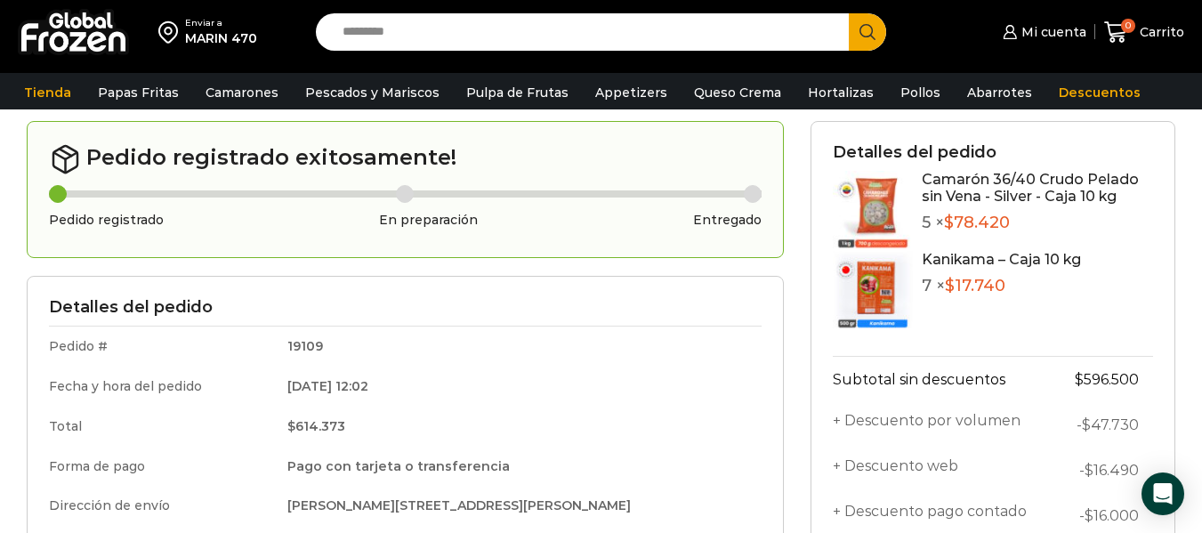
scroll to position [67, 0]
